Goal: Task Accomplishment & Management: Use online tool/utility

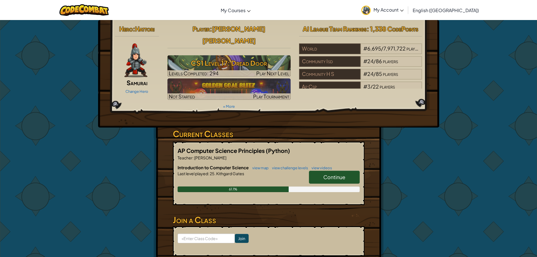
click at [336, 174] on span "Continue" at bounding box center [334, 177] width 22 height 6
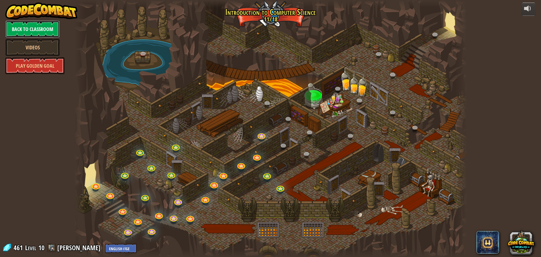
click at [51, 27] on link "Back to Classroom" at bounding box center [32, 29] width 54 height 17
